Goal: Transaction & Acquisition: Purchase product/service

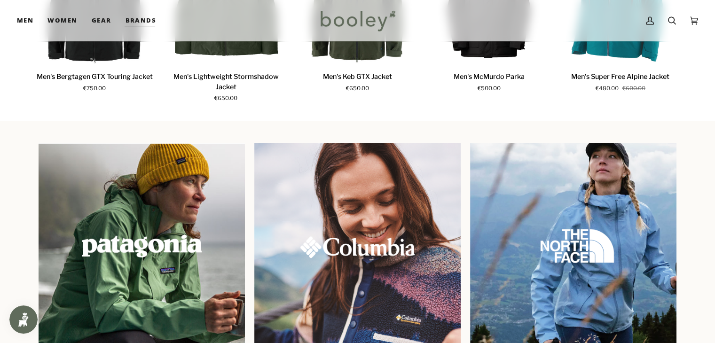
scroll to position [782, 0]
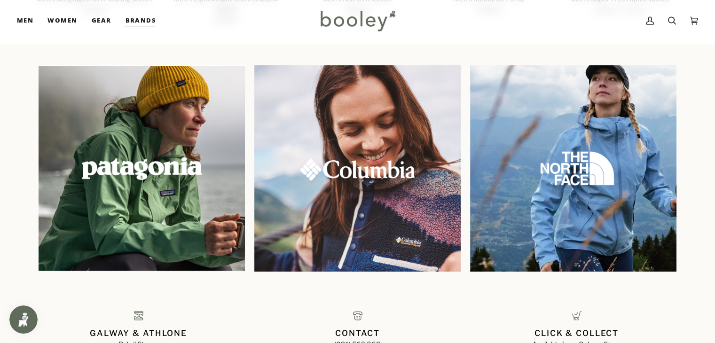
click at [426, 235] on img at bounding box center [357, 168] width 206 height 206
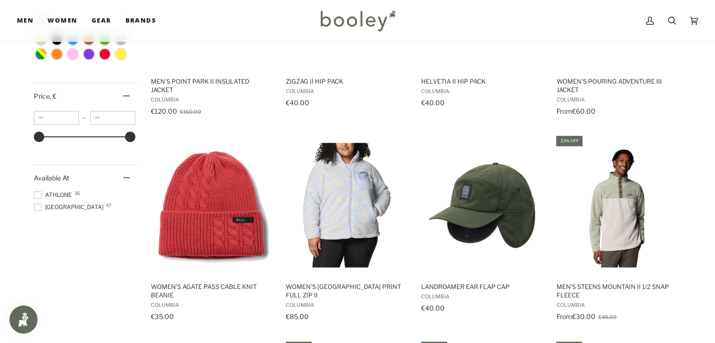
scroll to position [611, 0]
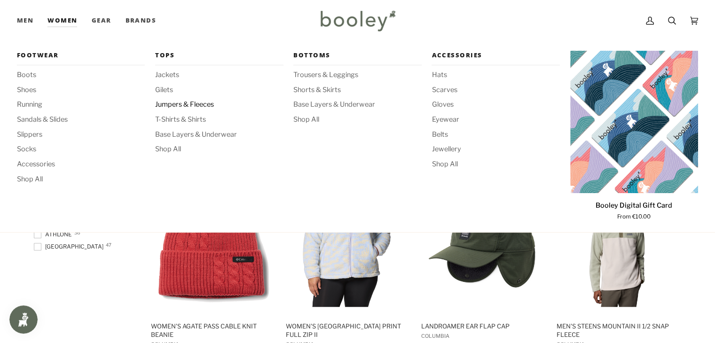
click at [200, 106] on span "Jumpers & Fleeces" at bounding box center [219, 105] width 128 height 10
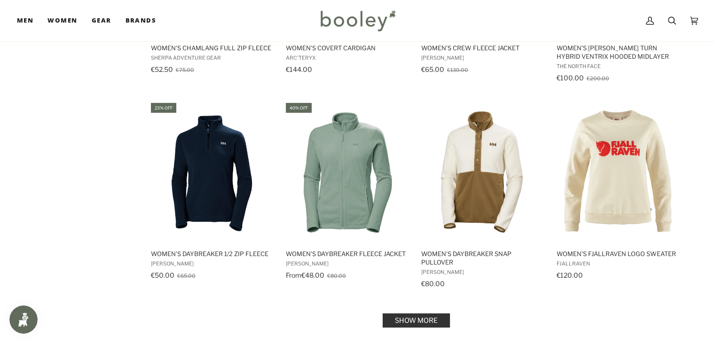
scroll to position [893, 0]
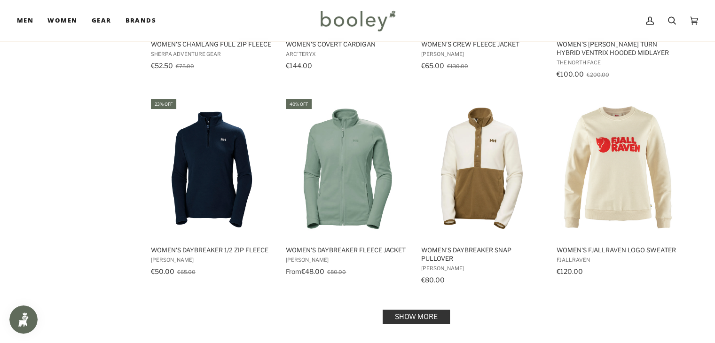
click at [402, 310] on link "Show more" at bounding box center [415, 317] width 67 height 14
click at [707, 215] on div "Showing 54 results Showing 54 results for "Women's Jumpers, Fleeces & Hoodies" …" at bounding box center [357, 295] width 715 height 2151
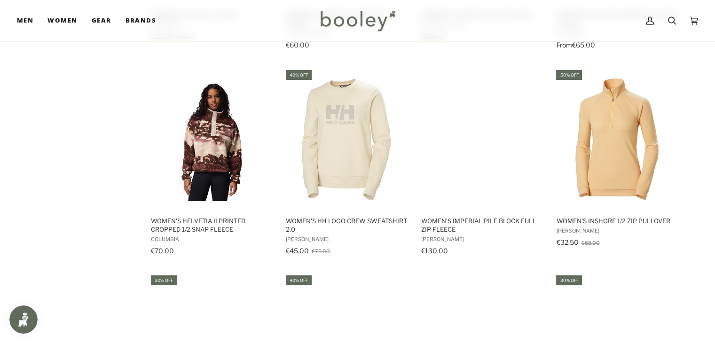
scroll to position [1457, 0]
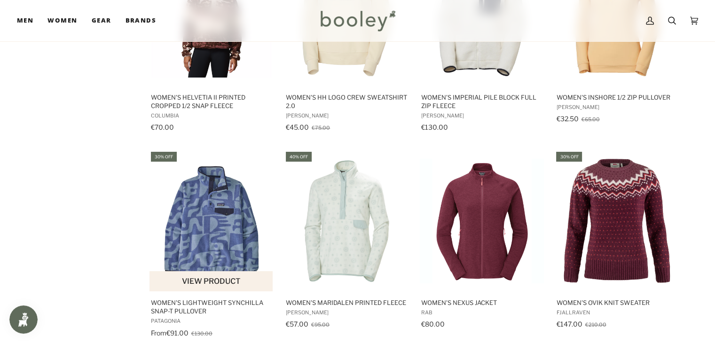
click at [213, 242] on img "Women's Lightweight Synchilla Snap-T Pullover" at bounding box center [211, 221] width 125 height 125
click at [244, 232] on img "Women's Lightweight Synchilla Snap-T Pullover" at bounding box center [211, 221] width 125 height 125
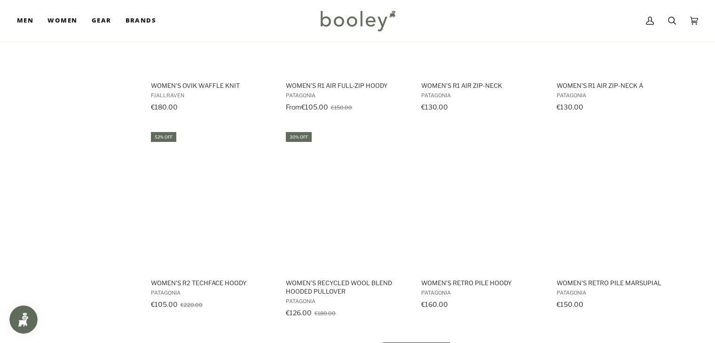
scroll to position [1926, 0]
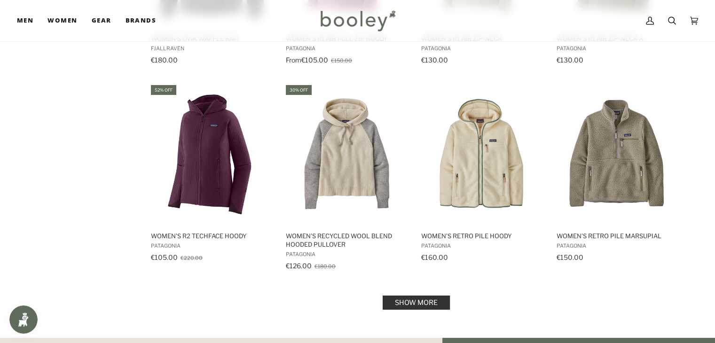
click at [431, 299] on link "Show more" at bounding box center [415, 303] width 67 height 14
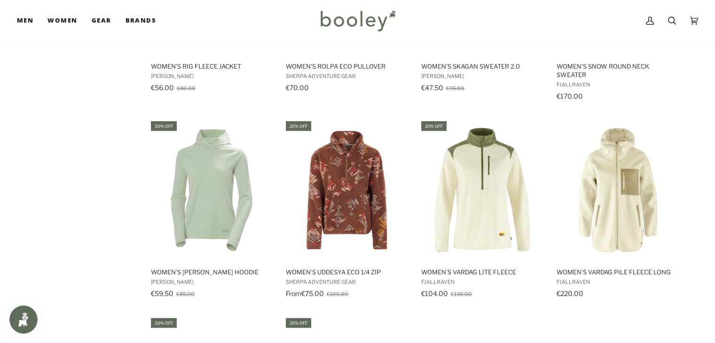
scroll to position [2302, 0]
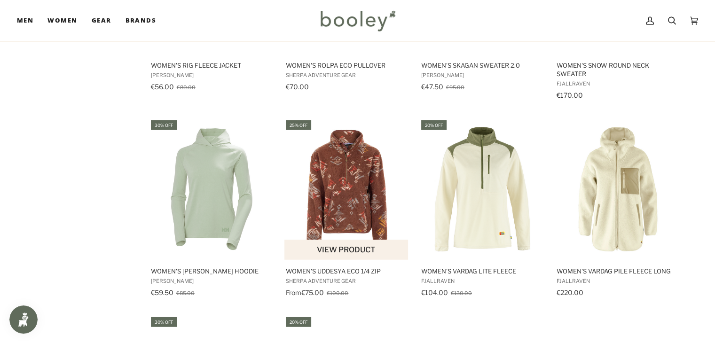
click at [366, 178] on img "Women's Uddesya Eco 1/4 Zip" at bounding box center [346, 189] width 125 height 125
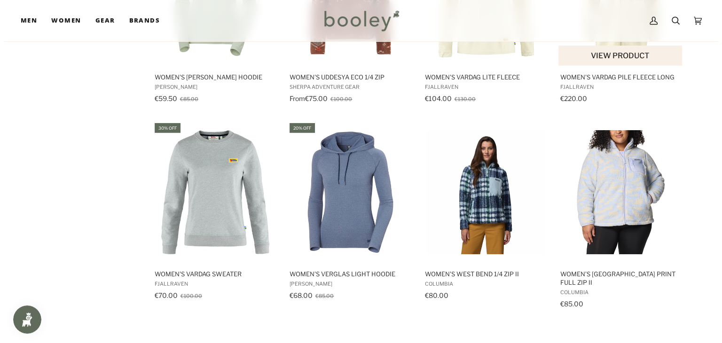
scroll to position [2490, 0]
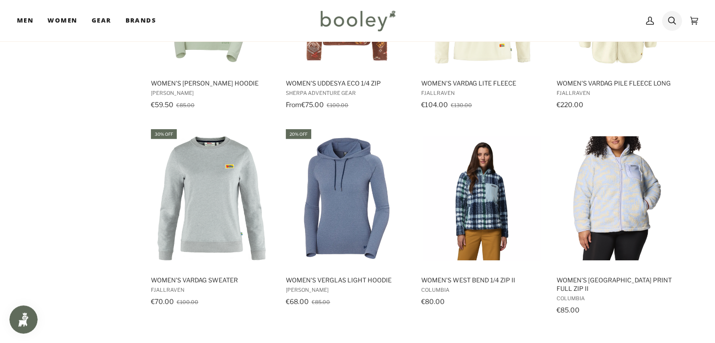
click at [670, 16] on icon at bounding box center [672, 21] width 8 height 14
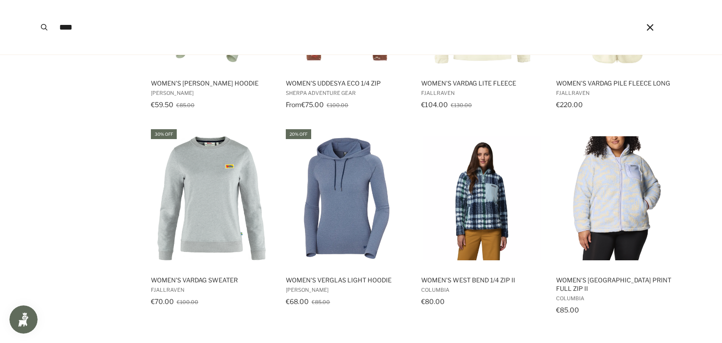
type input "****"
click at [34, 0] on button "Search" at bounding box center [44, 27] width 21 height 55
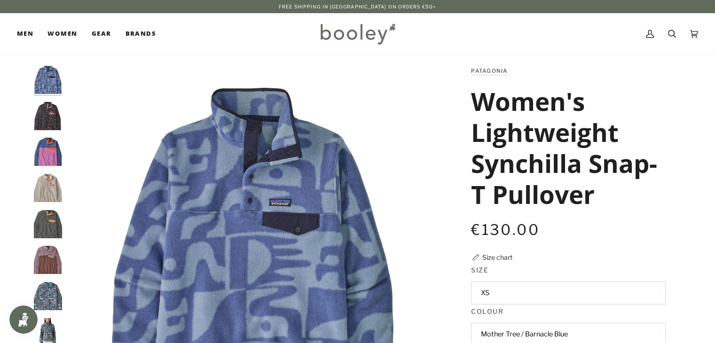
click at [47, 114] on img "Patagonia Women's Lightweight Synchilla Snap-T Pullover Soft Spirea / Dried Van…" at bounding box center [48, 116] width 28 height 28
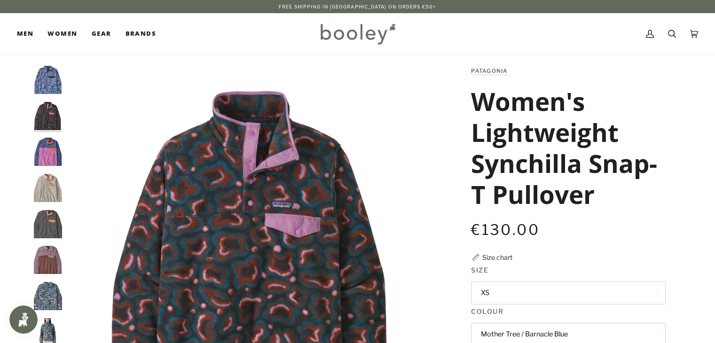
click at [52, 156] on img "Patagonia Women's Lightweight Synchilla Snap-T Pullover Brisk Purple - Booley G…" at bounding box center [48, 152] width 28 height 28
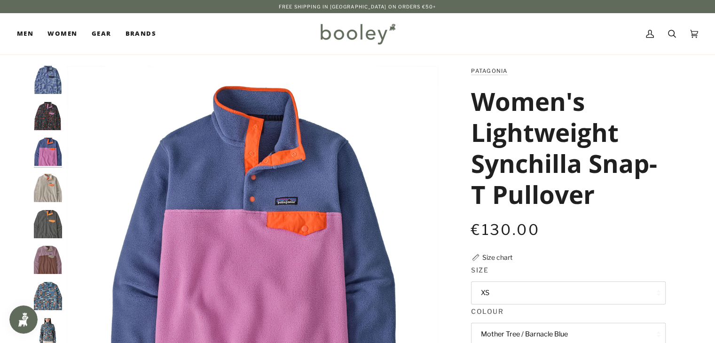
click at [50, 179] on img "Patagonia Women's Lightweight Synchilla Snap-T Pullover Oatmeal Heather / Heirl…" at bounding box center [48, 188] width 28 height 28
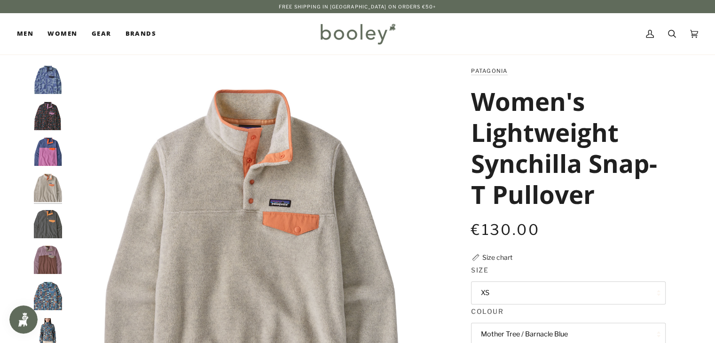
click at [52, 216] on img "Patagonia Women's Lightweight Synchilla Snap-T Pullover Nickel / Vivid Apricot …" at bounding box center [48, 224] width 28 height 28
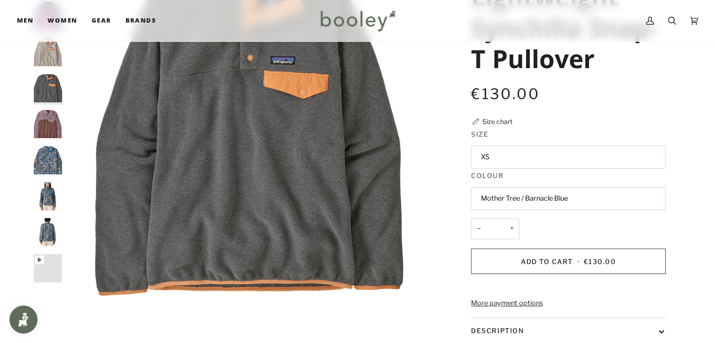
scroll to position [141, 0]
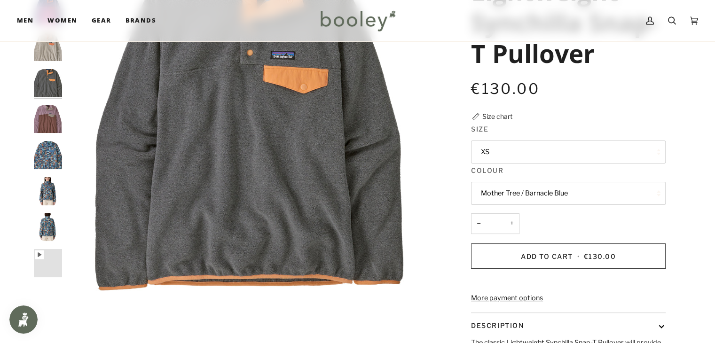
click at [38, 221] on img "Patagonia Women's Lightweight Synchilla Snap-T Pullover Swallowtail Geo / Still…" at bounding box center [48, 227] width 28 height 28
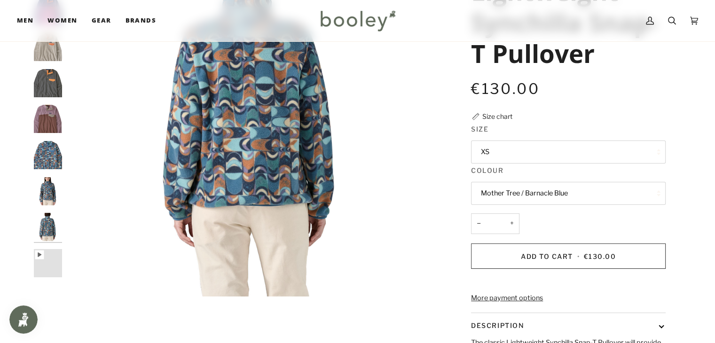
scroll to position [47, 0]
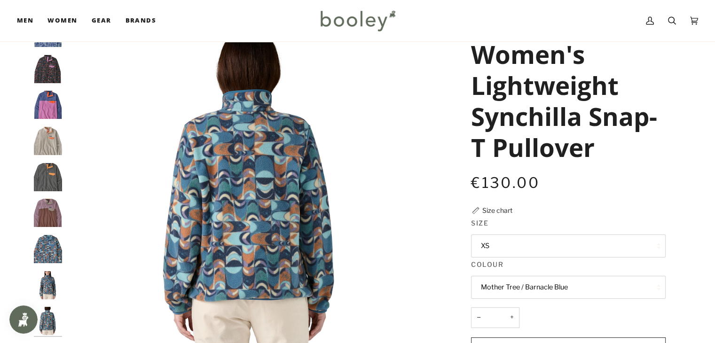
click at [42, 279] on img "Patagonia Women's Lightweight Synchilla Snap-T Pullover Swallowtail Geo / Still…" at bounding box center [48, 285] width 28 height 28
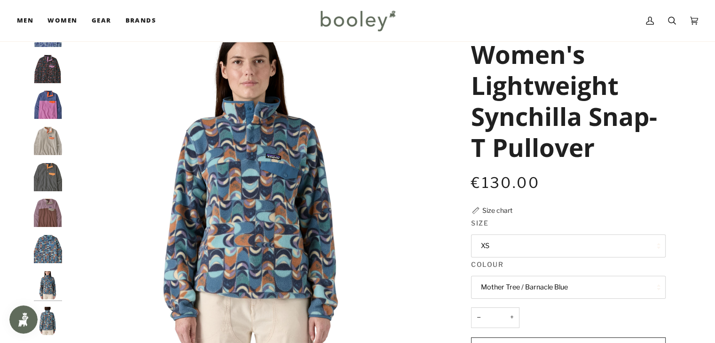
click at [52, 245] on img "Patagonia Women's Lightweight Synchilla Snap-T Pullover Swallowtail Geo / Still…" at bounding box center [48, 249] width 28 height 28
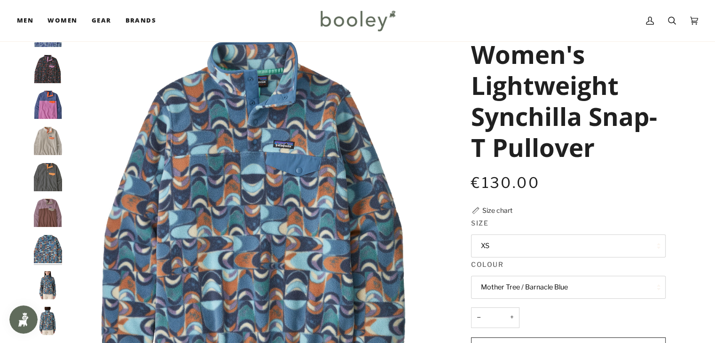
click at [49, 206] on img "Patagonia Women's Lightweight Synchilla Snap-T Pullover Dulse Mauve - Booley Ga…" at bounding box center [48, 213] width 28 height 28
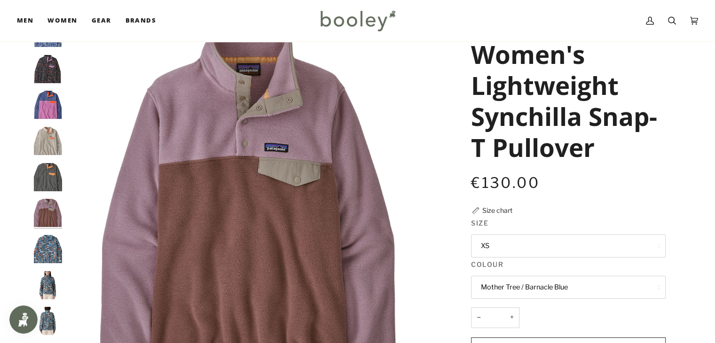
click at [47, 178] on img "Patagonia Women's Lightweight Synchilla Snap-T Pullover Nickel / Vivid Apricot …" at bounding box center [48, 177] width 28 height 28
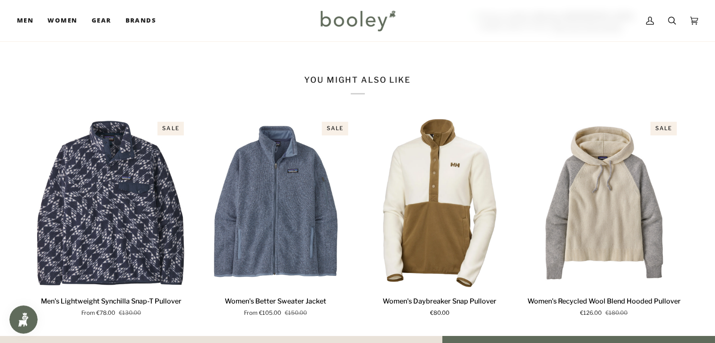
scroll to position [611, 0]
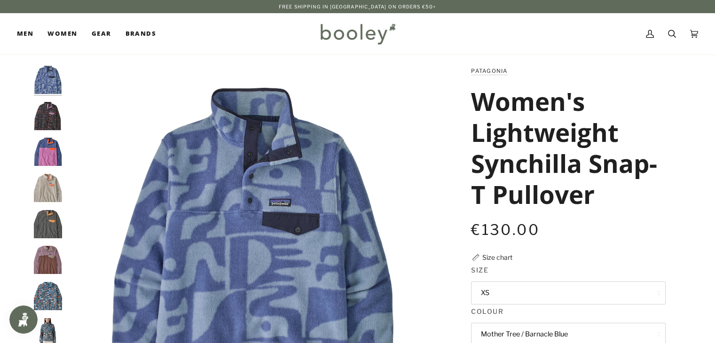
click at [43, 77] on img "Patagonia Women's Lightweight Synchilla Snap-T Pullover Mother Tree / Barnacle …" at bounding box center [48, 80] width 28 height 28
click at [572, 286] on button "XS" at bounding box center [568, 292] width 195 height 23
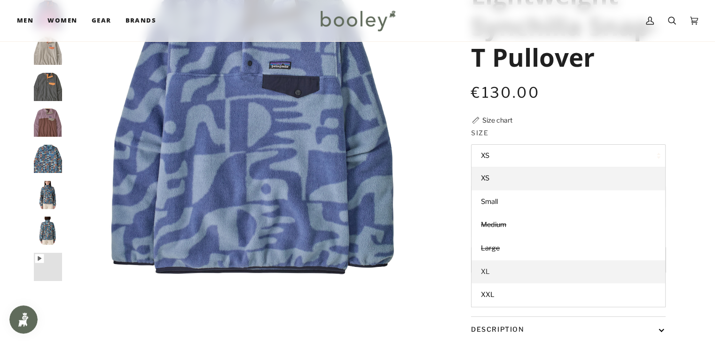
scroll to position [141, 0]
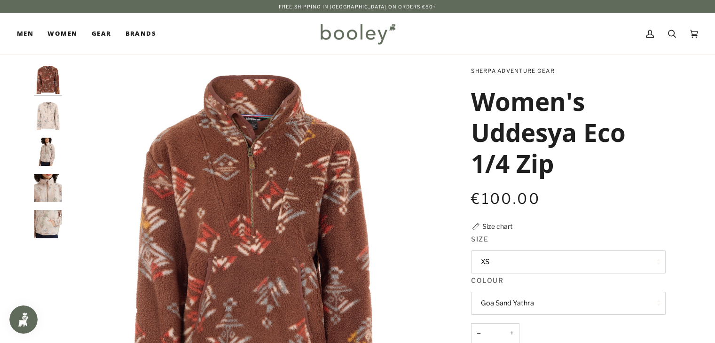
click at [55, 147] on img "Sherpa Adventure Gear Women's Uddesya Eco 1/4 Zip - Booley Galway" at bounding box center [48, 152] width 28 height 28
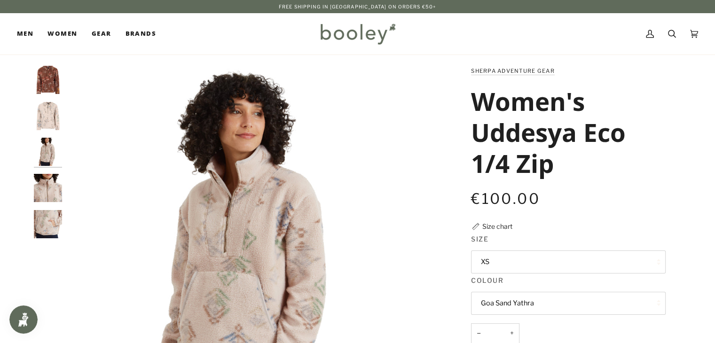
click at [53, 126] on img "Sherpa Adventure Gear Women's Uddesya Eco 1/4 Zip Goa Sand Yathra - Booley Galw…" at bounding box center [48, 116] width 28 height 28
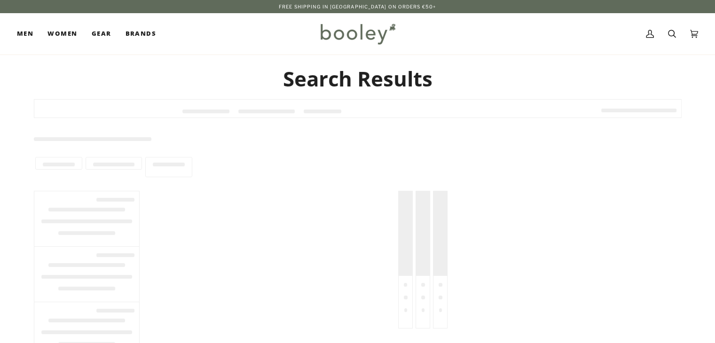
type input "****"
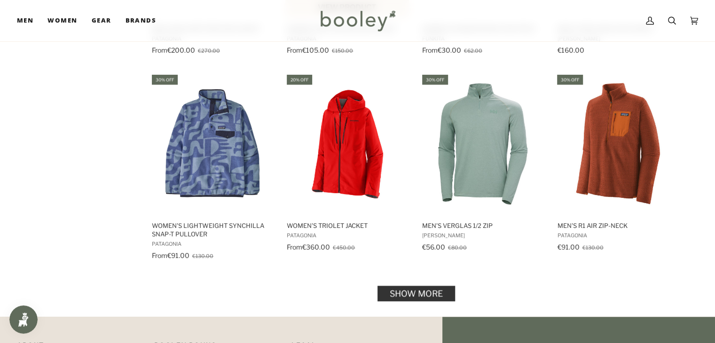
scroll to position [893, 0]
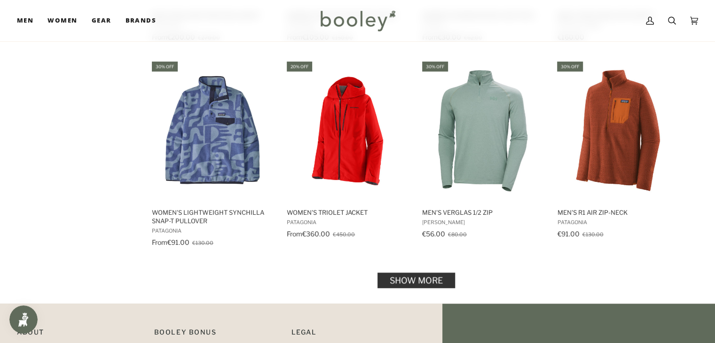
click at [445, 275] on link "Show more" at bounding box center [416, 280] width 78 height 16
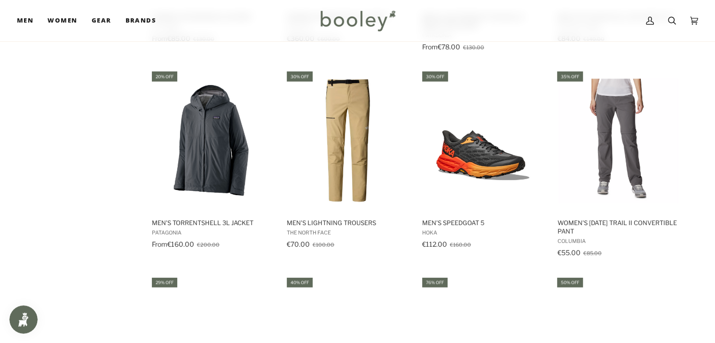
scroll to position [1598, 0]
